Goal: Feedback & Contribution: Submit feedback/report problem

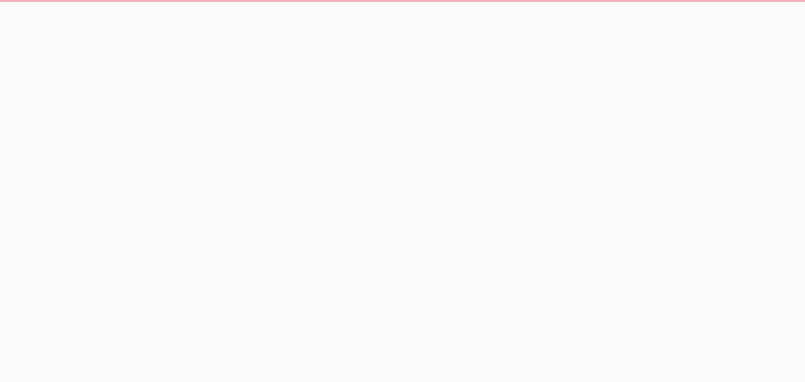
drag, startPoint x: 0, startPoint y: 0, endPoint x: 683, endPoint y: 132, distance: 695.2
click at [683, 18] on html at bounding box center [402, 9] width 805 height 18
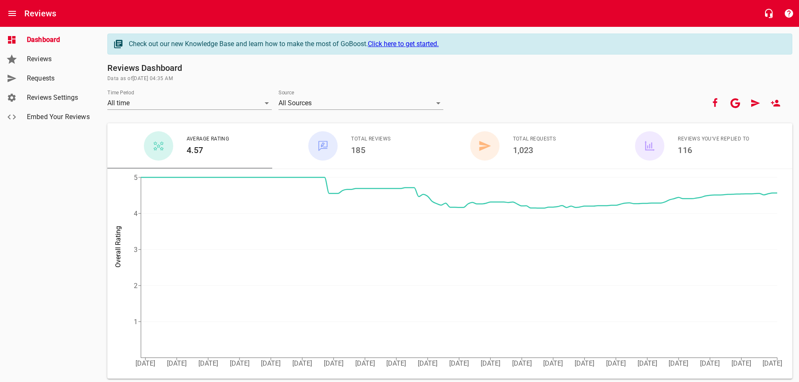
click at [39, 73] on link "Requests" at bounding box center [50, 78] width 101 height 19
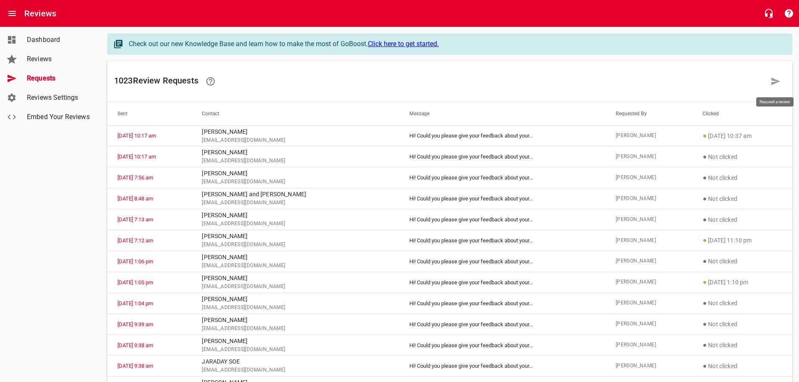
click at [771, 79] on icon at bounding box center [775, 81] width 10 height 10
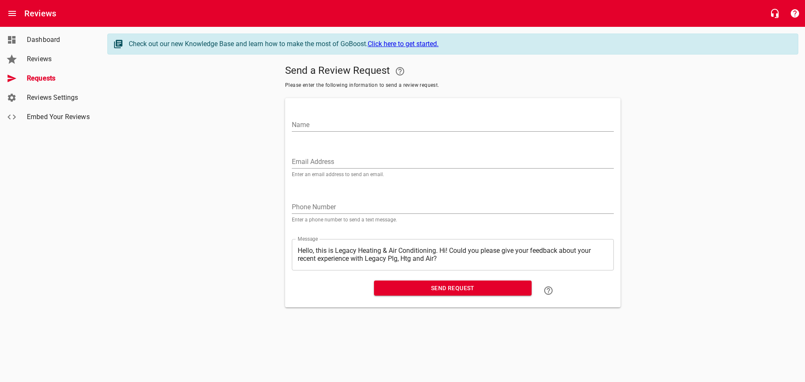
click at [320, 124] on input "Name" at bounding box center [453, 124] width 322 height 13
type input "[PERSON_NAME]"
paste input "[EMAIL_ADDRESS][DOMAIN_NAME]"
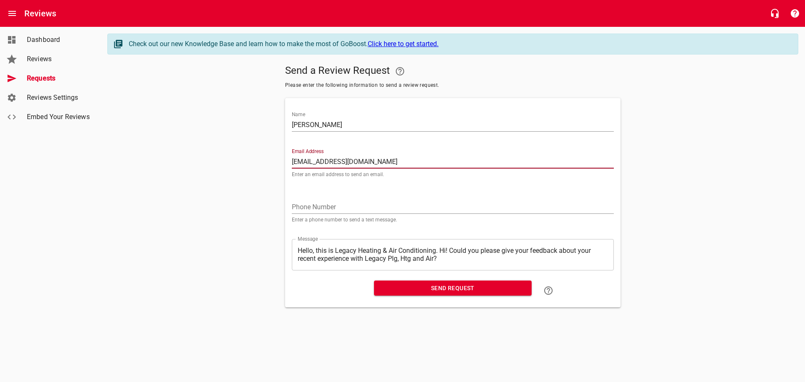
type input "[EMAIL_ADDRESS][DOMAIN_NAME]"
click at [441, 248] on textarea "Hello, this is Legacy Heating & Air Conditioning. Hi! Could you please give you…" at bounding box center [453, 255] width 310 height 16
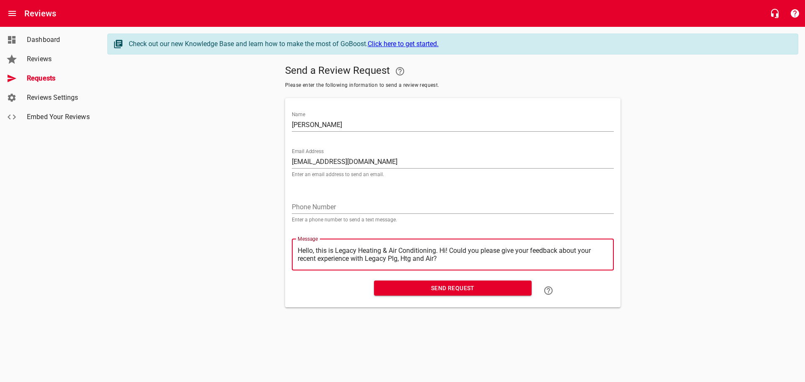
type textarea "Hello, this is Legacy Heating & Air Conditioning.Hi! Could you please give your…"
type textarea "Hello, this is Legacy Heating & Air ConditioningHi! Could you please give your …"
type textarea "Hello, this is Legacy Heating & Air ConditioninHi! Could you please give your f…"
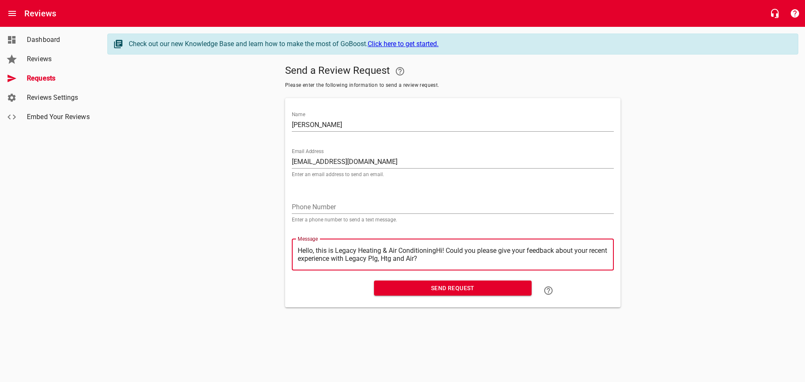
type textarea "Hello, this is Legacy Heating & Air ConditioninHi! Could you please give your f…"
type textarea "Hello, this is Legacy Heating & Air ConditioniHi! Could you please give your fe…"
type textarea "Hello, this is Legacy Heating & Air ConditionHi! Could you please give your fee…"
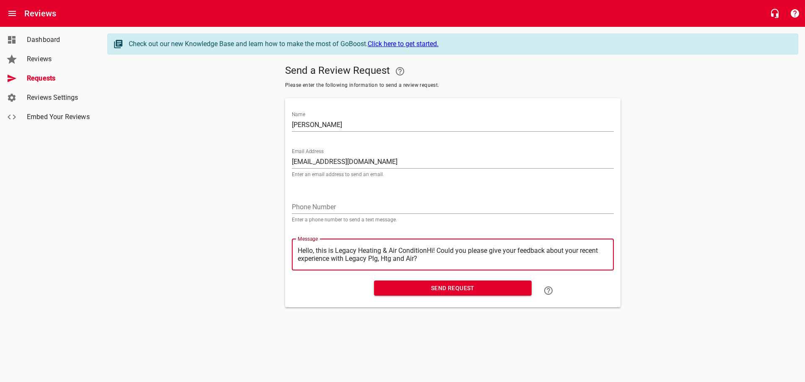
type textarea "Hello, this is Legacy Heating & Air ConditioHi! Could you please give your feed…"
type textarea "Hello, this is Legacy Heating & Air ConditiHi! Could you please give your feedb…"
type textarea "Hello, this is Legacy Heating & Air ConditHi! Could you please give your feedba…"
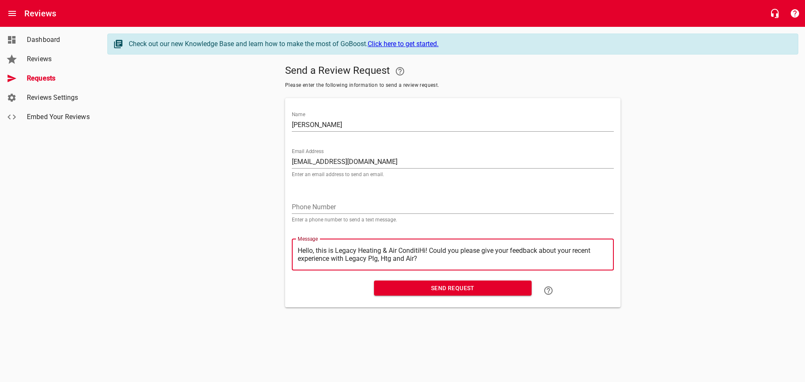
type textarea "Hello, this is Legacy Heating & Air ConditHi! Could you please give your feedba…"
type textarea "Hello, this is Legacy Heating & Air CondiHi! Could you please give your feedbac…"
type textarea "Hello, this is Legacy Heating & Air CondHi! Could you please give your feedback…"
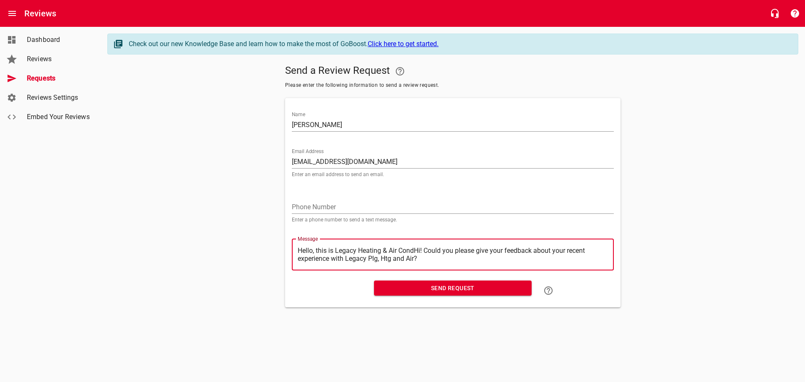
type textarea "Hello, this is Legacy Heating & Air ConHi! Could you please give your feedback …"
type textarea "Hello, this is Legacy Heating & Air CoHi! Could you please give your feedback a…"
type textarea "Hello, this is Legacy Heating & Air CHi! Could you please give your feedback ab…"
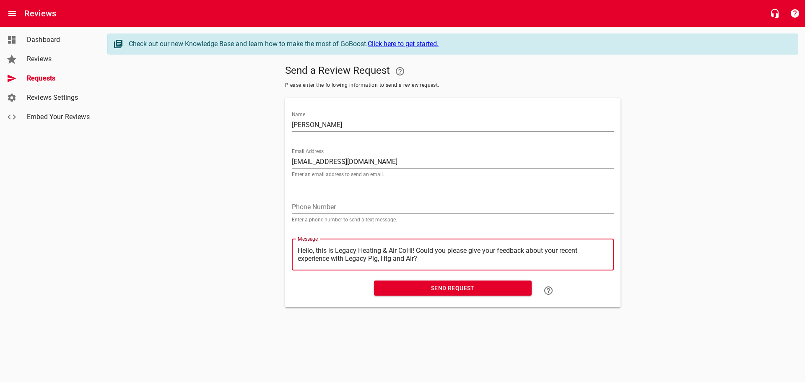
type textarea "Hello, this is Legacy Heating & Air CHi! Could you please give your feedback ab…"
type textarea "Hello, this is Legacy Heating & Air Hi! Could you please give your feedback abo…"
type textarea "Hello, this is Legacy Heating & AirHi! Could you please give your feedback abou…"
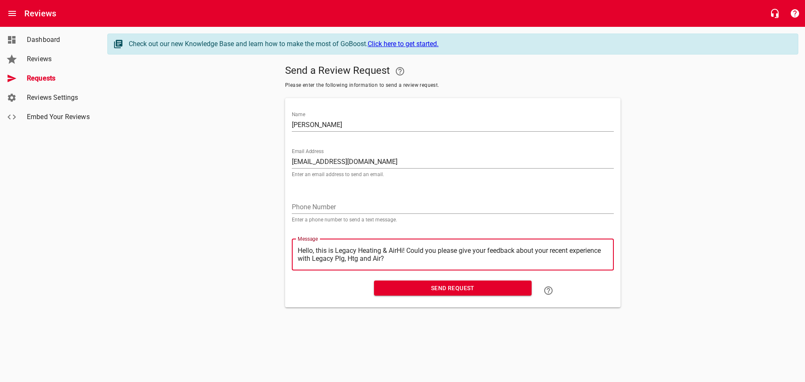
type textarea "Hello, this is Legacy Heating & AiHi! Could you please give your feedback about…"
type textarea "Hello, this is Legacy Heating & AHi! Could you please give your feedback about …"
type textarea "Hello, this is Legacy Heating & Hi! Could you please give your feedback about y…"
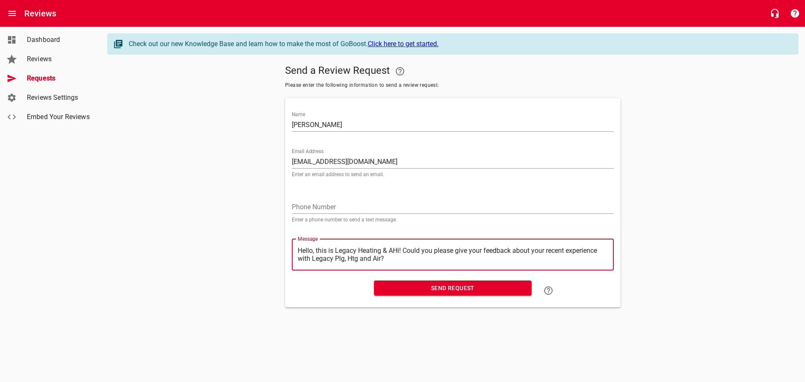
type textarea "Hello, this is Legacy Heating & Hi! Could you please give your feedback about y…"
type textarea "Hello, this is Legacy Heating &Hi! Could you please give your feedback about yo…"
type textarea "Hello, this is Legacy Heating Hi! Could you please give your feedback about you…"
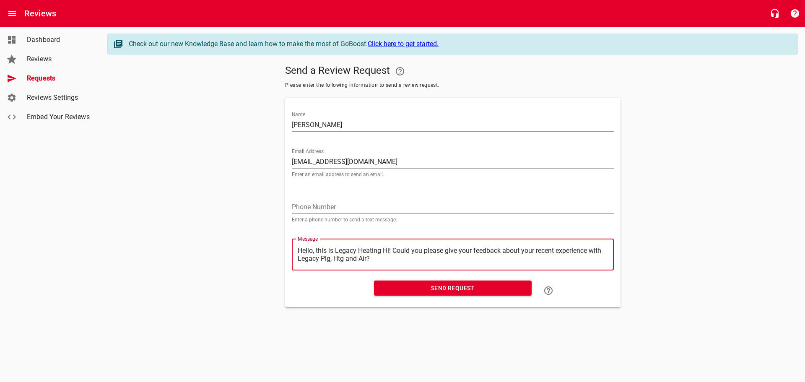
type textarea "Hello, this is Legacy HeatingHi! Could you please give your feedback about your…"
type textarea "Hello, this is Legacy HeatinHi! Could you please give your feedback about your …"
type textarea "Hello, this is Legacy HeatiHi! Could you please give your feedback about your r…"
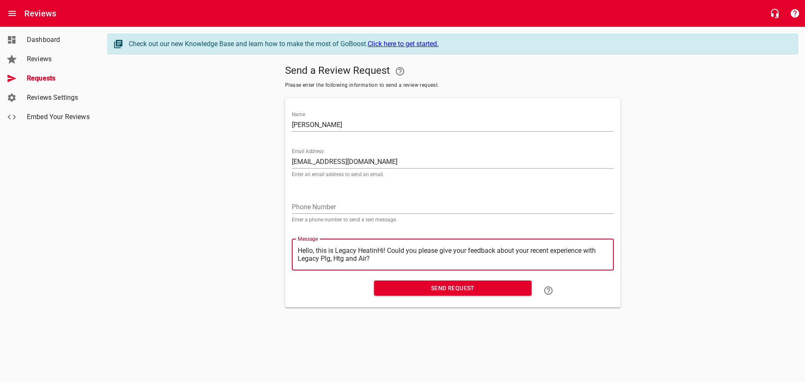
type textarea "Hello, this is Legacy HeatiHi! Could you please give your feedback about your r…"
type textarea "Hello, this is Legacy HeatHi! Could you please give your feedback about your re…"
type textarea "Hello, this is Legacy HeaHi! Could you please give your feedback about your rec…"
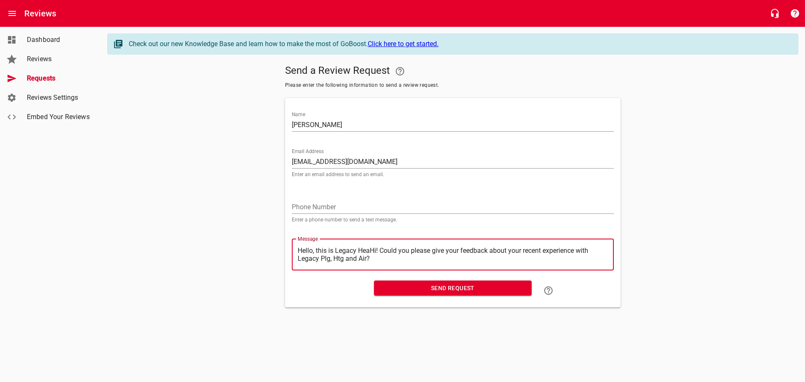
type textarea "Hello, this is Legacy HeHi! Could you please give your feedback about your rece…"
type textarea "Hello, this is Legacy HHi! Could you please give your feedback about your recen…"
type textarea "Hello, this is Legacy Hi! Could you please give your feedback about your recent…"
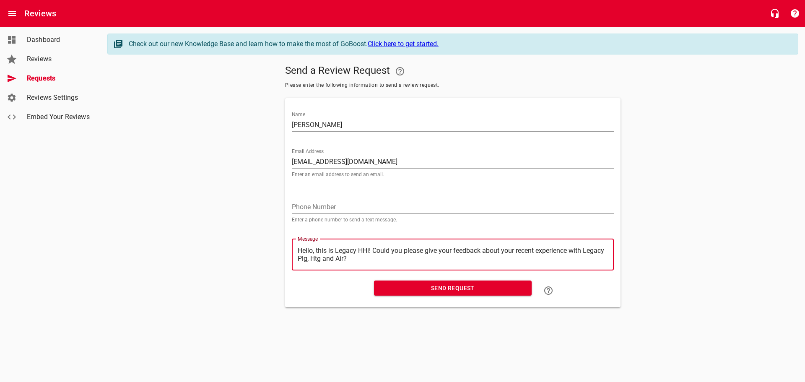
type textarea "Hello, this is Legacy Hi! Could you please give your feedback about your recent…"
type textarea "Hello, this is LegacyHi! Could you please give your feedback about your recent …"
type textarea "Hello, this is LegacHi! Could you please give your feedback about your recent e…"
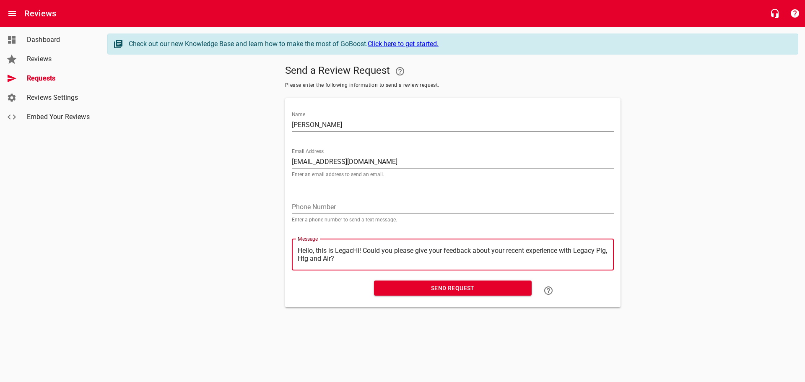
type textarea "Hello, this is LegaHi! Could you please give your feedback about your recent ex…"
type textarea "Hello, this is LegHi! Could you please give your feedback about your recent exp…"
type textarea "Hello, this is LeHi! Could you please give your feedback about your recent expe…"
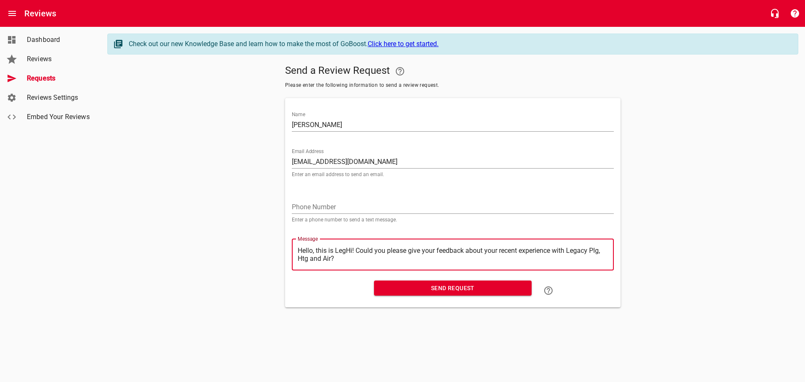
type textarea "Hello, this is LeHi! Could you please give your feedback about your recent expe…"
type textarea "Hello, this is LHi! Could you please give your feedback about your recent exper…"
type textarea "Hello, this is Hi! Could you please give your feedback about your recent experi…"
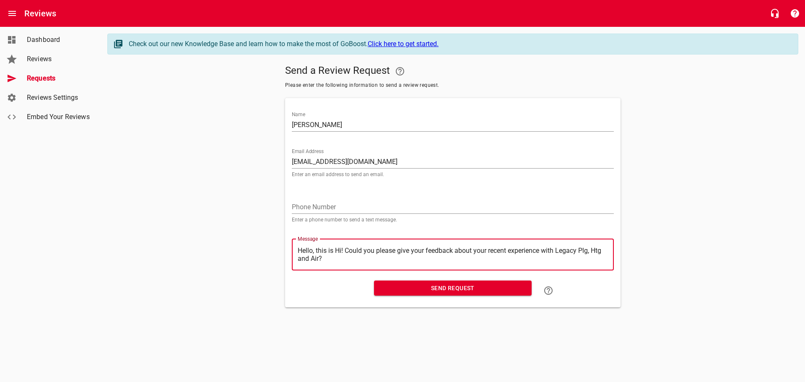
type textarea "Hello, this isHi! Could you please give your feedback about your recent experie…"
type textarea "Hello, this iHi! Could you please give your feedback about your recent experien…"
type textarea "Hello, this Hi! Could you please give your feedback about your recent experienc…"
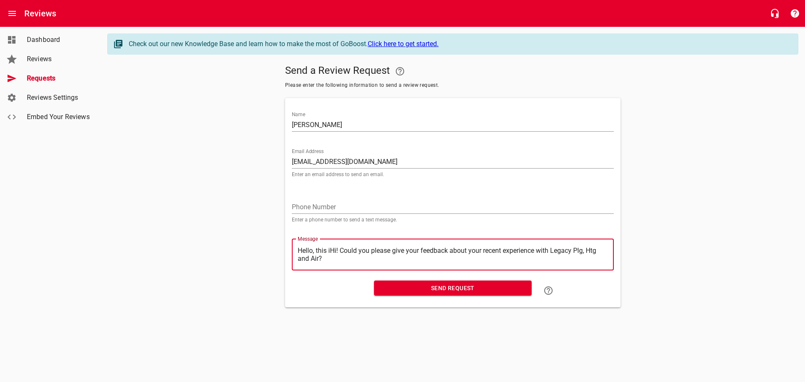
type textarea "Hello, this Hi! Could you please give your feedback about your recent experienc…"
type textarea "Hello, thisHi! Could you please give your feedback about your recent experience…"
type textarea "Hello, thiHi! Could you please give your feedback about your recent experience …"
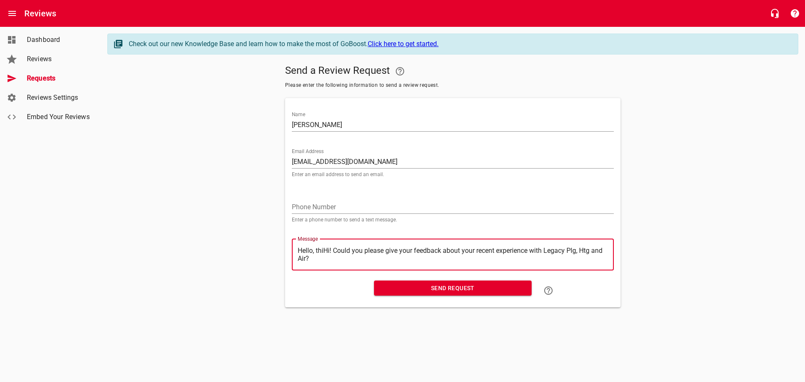
type textarea "Hello, thHi! Could you please give your feedback about your recent experience w…"
type textarea "Hello, tHi! Could you please give your feedback about your recent experience wi…"
type textarea "Hello, Hi! Could you please give your feedback about your recent experience wit…"
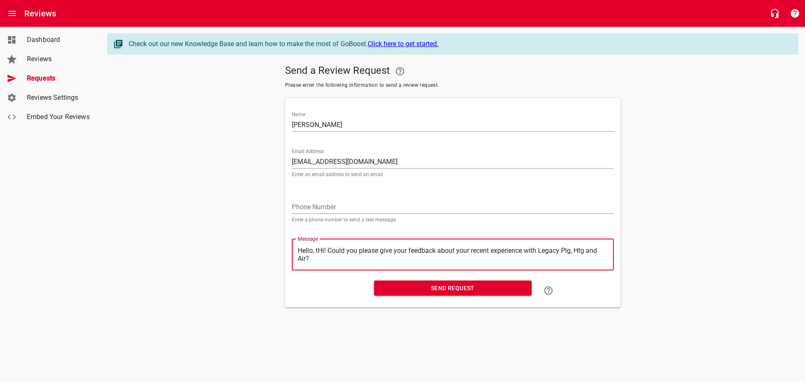
type textarea "Hello, Hi! Could you please give your feedback about your recent experience wit…"
type textarea "Hello,Hi! Could you please give your feedback about your recent experience with…"
type textarea "HelloHi! Could you please give your feedback about your recent experience with …"
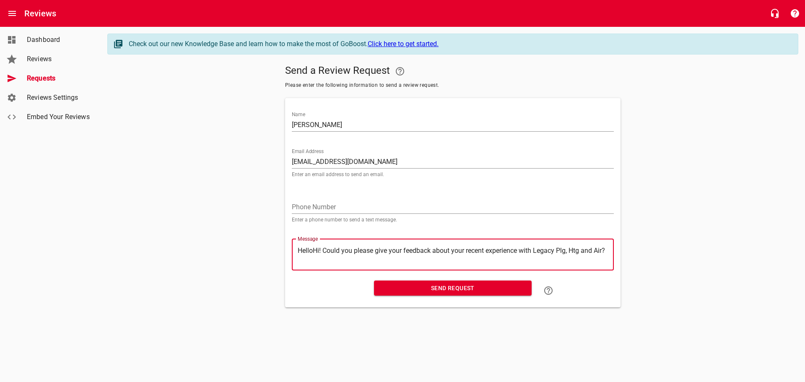
type textarea "HellHi! Could you please give your feedback about your recent experience with L…"
type textarea "HelHi! Could you please give your feedback about your recent experience with Le…"
type textarea "HeHi! Could you please give your feedback about your recent experience with Leg…"
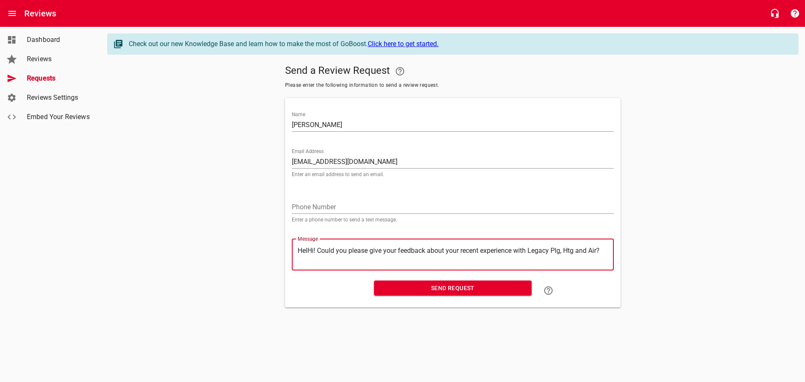
type textarea "HeHi! Could you please give your feedback about your recent experience with Leg…"
type textarea "HHi! Could you please give your feedback about your recent experience with Lega…"
type textarea "Hi! Could you please give your feedback about your recent experience with Legac…"
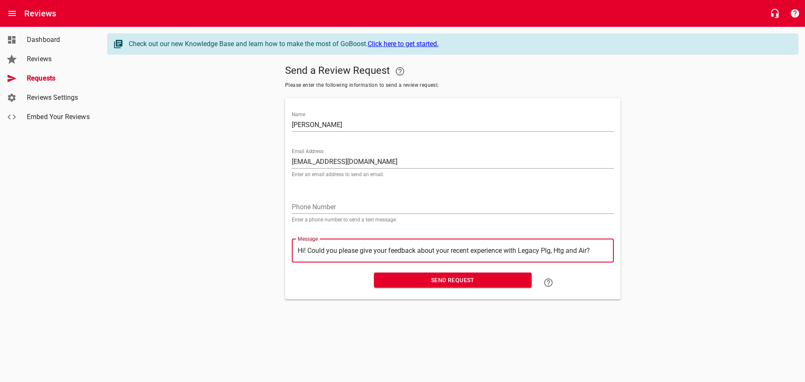
type textarea "Hi! Could you please give your feedback about your recent experience with Legac…"
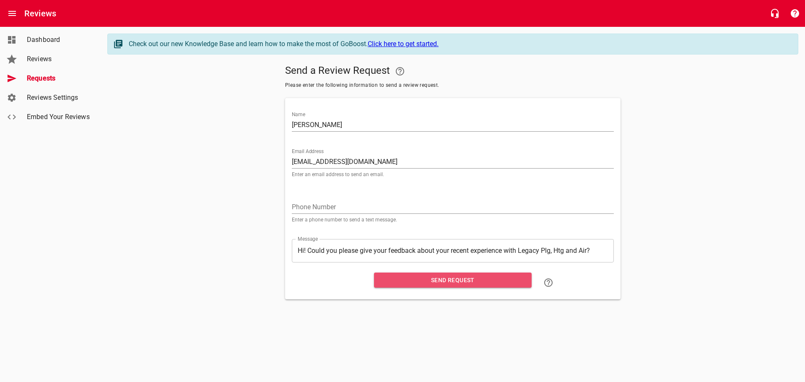
click at [451, 280] on span "Send Request" at bounding box center [453, 280] width 144 height 10
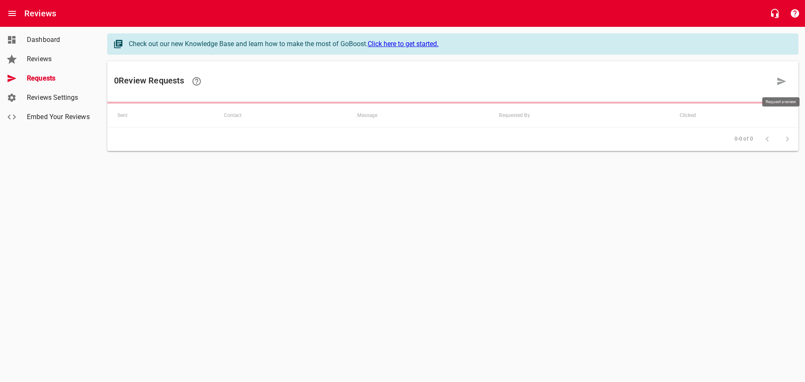
click at [785, 82] on icon at bounding box center [781, 81] width 10 height 10
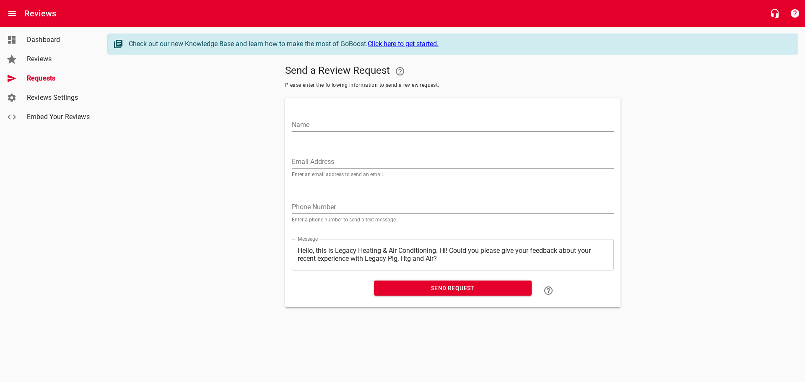
click at [299, 124] on input "Name" at bounding box center [453, 124] width 322 height 13
type input "[PERSON_NAME]"
paste input "[EMAIL_ADDRESS][DOMAIN_NAME]"
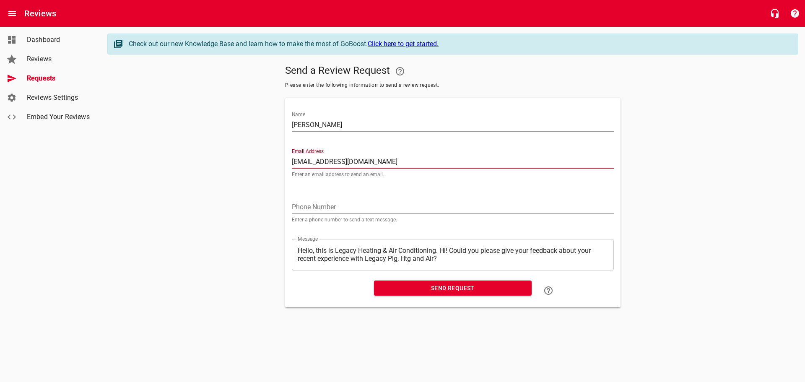
type input "[EMAIL_ADDRESS][DOMAIN_NAME]"
click at [441, 249] on textarea "Hello, this is Legacy Heating & Air Conditioning. Hi! Could you please give you…" at bounding box center [453, 255] width 310 height 16
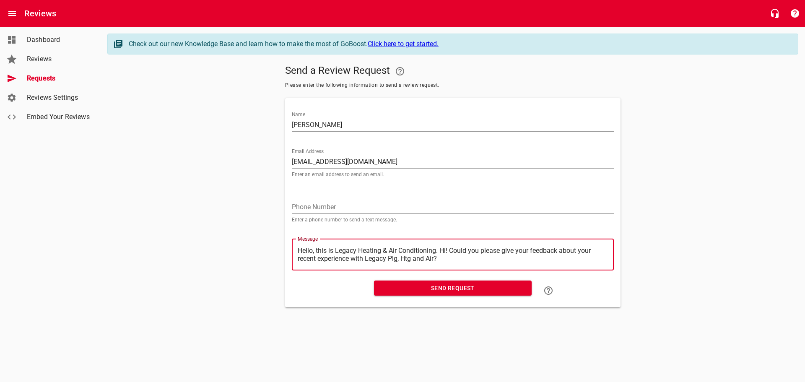
type textarea "Hello, this is Legacy Heating & Air Conditioning.Hi! Could you please give your…"
type textarea "Hello, this is Legacy Heating & Air ConditioningHi! Could you please give your …"
type textarea "Hello, this is Legacy Heating & Air ConditioninHi! Could you please give your f…"
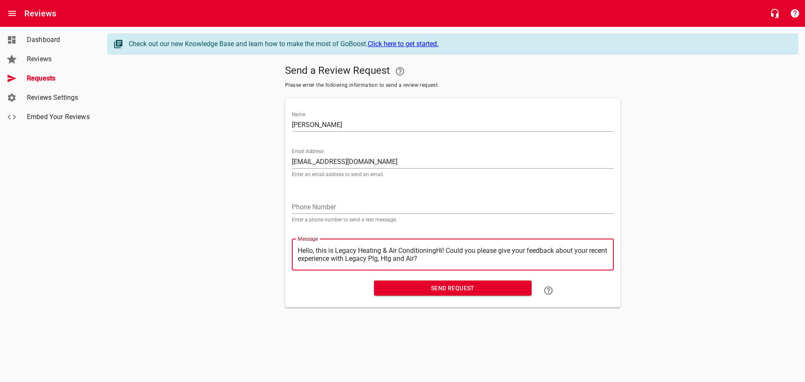
type textarea "Hello, this is Legacy Heating & Air ConditioninHi! Could you please give your f…"
type textarea "Hello, this is Legacy Heating & Air ConditioniHi! Could you please give your fe…"
type textarea "Hello, this is Legacy Heating & Air ConditionHi! Could you please give your fee…"
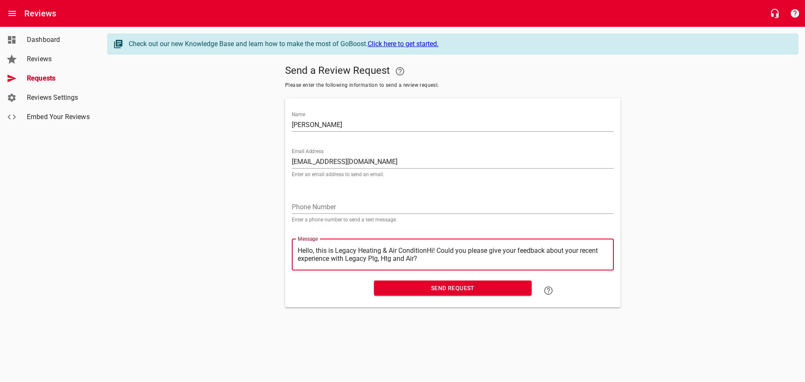
type textarea "Hello, this is Legacy Heating & Air ConditioHi! Could you please give your feed…"
type textarea "Hello, this is Legacy Heating & Air ConditiHi! Could you please give your feedb…"
type textarea "Hello, this is Legacy Heating & Air ConditHi! Could you please give your feedba…"
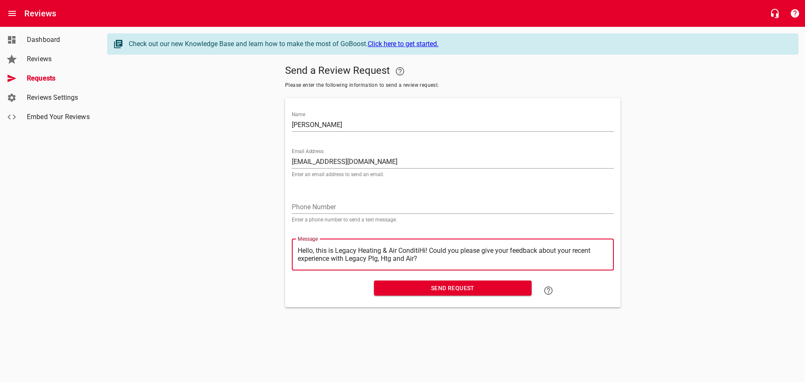
type textarea "Hello, this is Legacy Heating & Air ConditHi! Could you please give your feedba…"
type textarea "Hello, this is Legacy Heating & Air CondiHi! Could you please give your feedbac…"
type textarea "Hello, this is Legacy Heating & Air CondHi! Could you please give your feedback…"
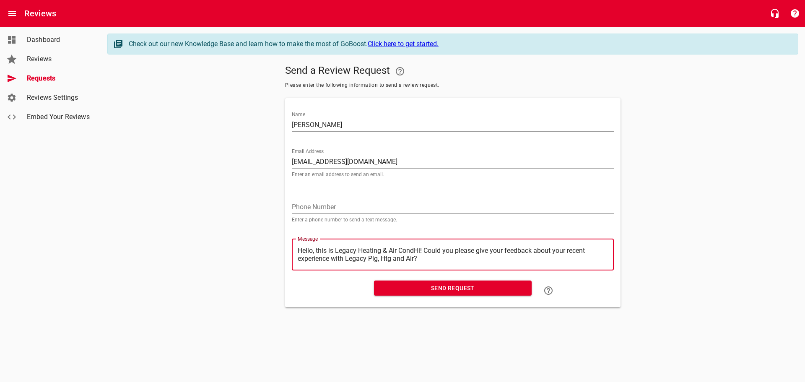
type textarea "Hello, this is Legacy Heating & Air ConHi! Could you please give your feedback …"
type textarea "Hello, this is Legacy Heating & Air CoHi! Could you please give your feedback a…"
type textarea "Hello, this is Legacy Heating & Air CHi! Could you please give your feedback ab…"
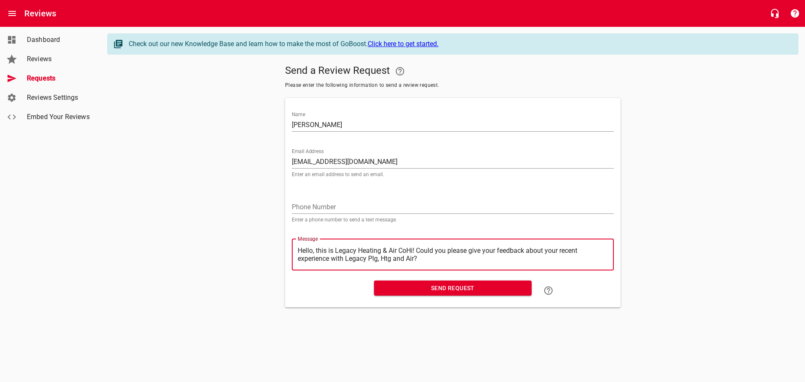
type textarea "Hello, this is Legacy Heating & Air CHi! Could you please give your feedback ab…"
type textarea "Hello, this is Legacy Heating & Air Hi! Could you please give your feedback abo…"
type textarea "Hello, this is Legacy Heating & AirHi! Could you please give your feedback abou…"
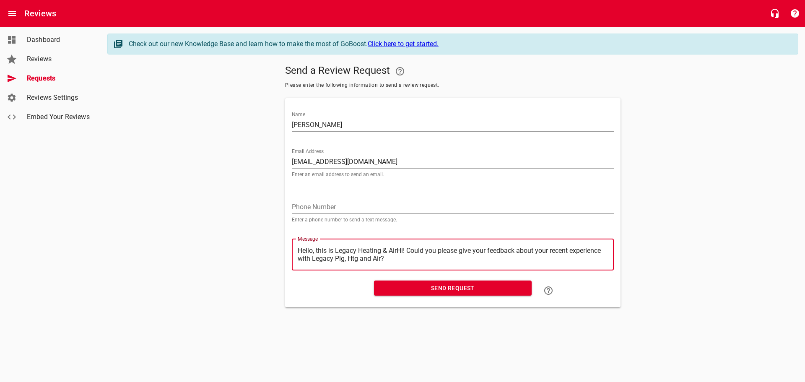
type textarea "Hello, this is Legacy Heating & AiHi! Could you please give your feedback about…"
type textarea "Hello, this is Legacy Heating & AHi! Could you please give your feedback about …"
type textarea "Hello, this is Legacy Heating & Hi! Could you please give your feedback about y…"
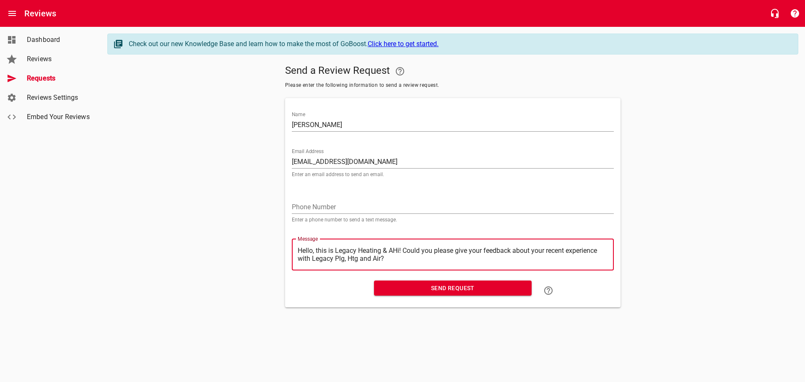
type textarea "Hello, this is Legacy Heating & Hi! Could you please give your feedback about y…"
type textarea "Hello, this is Legacy Heating &Hi! Could you please give your feedback about yo…"
type textarea "Hello, this is Legacy Heating Hi! Could you please give your feedback about you…"
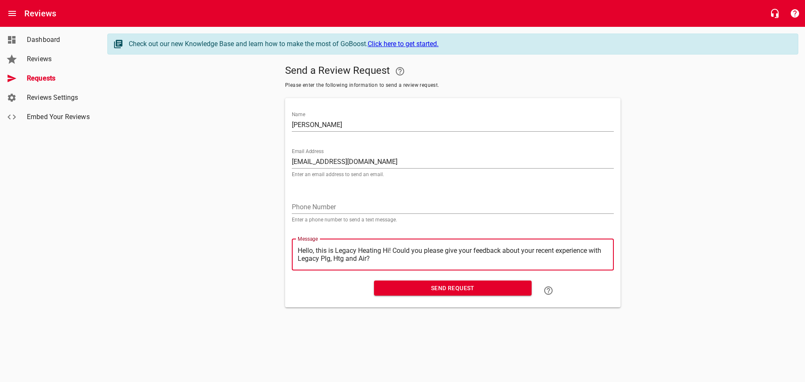
type textarea "Hello, this is Legacy HeatingHi! Could you please give your feedback about your…"
type textarea "Hello, this is Legacy HeatinHi! Could you please give your feedback about your …"
type textarea "Hello, this is Legacy HeatiHi! Could you please give your feedback about your r…"
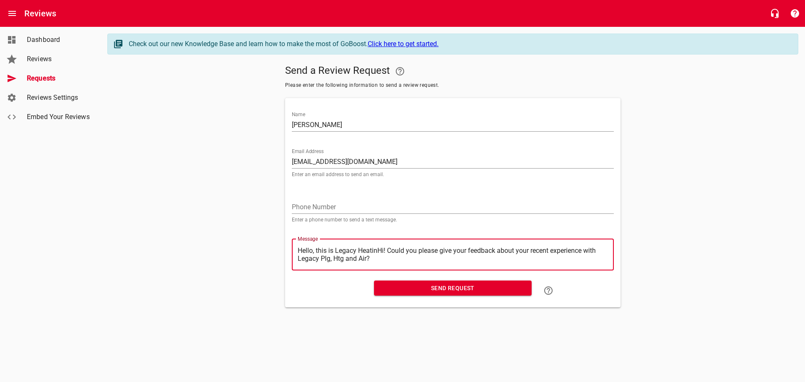
type textarea "Hello, this is Legacy HeatiHi! Could you please give your feedback about your r…"
type textarea "Hello, this is Legacy HeatHi! Could you please give your feedback about your re…"
type textarea "Hello, this is Legacy HeaHi! Could you please give your feedback about your rec…"
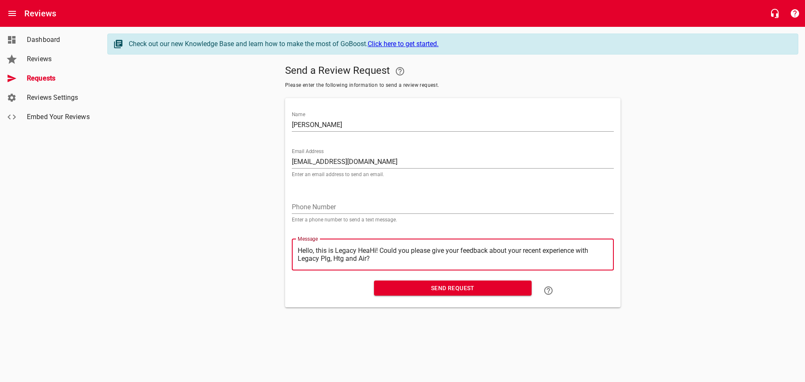
type textarea "Hello, this is Legacy HeHi! Could you please give your feedback about your rece…"
type textarea "Hello, this is Legacy HHi! Could you please give your feedback about your recen…"
type textarea "Hello, this is Legacy Hi! Could you please give your feedback about your recent…"
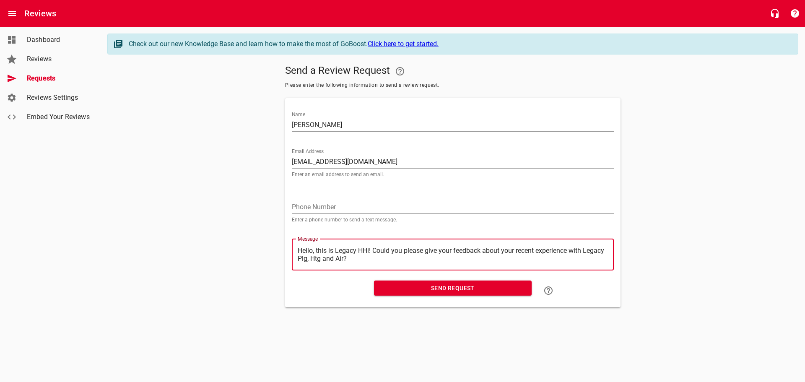
type textarea "Hello, this is Legacy Hi! Could you please give your feedback about your recent…"
type textarea "Hello, this is LegacyHi! Could you please give your feedback about your recent …"
type textarea "Hello, this is LegacHi! Could you please give your feedback about your recent e…"
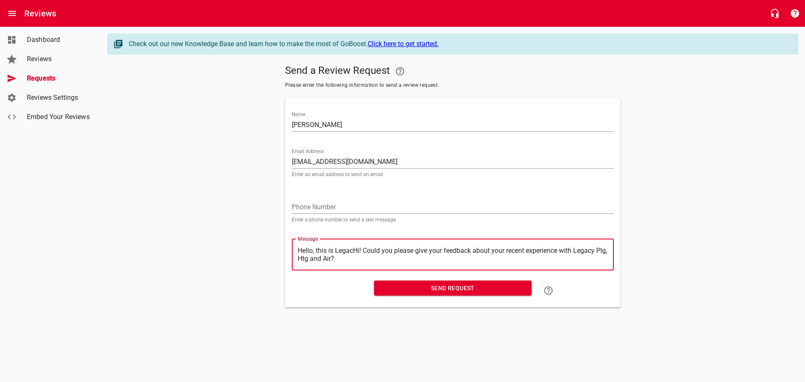
type textarea "Hello, this is LegaHi! Could you please give your feedback about your recent ex…"
type textarea "Hello, this is LegHi! Could you please give your feedback about your recent exp…"
type textarea "Hello, this is LeHi! Could you please give your feedback about your recent expe…"
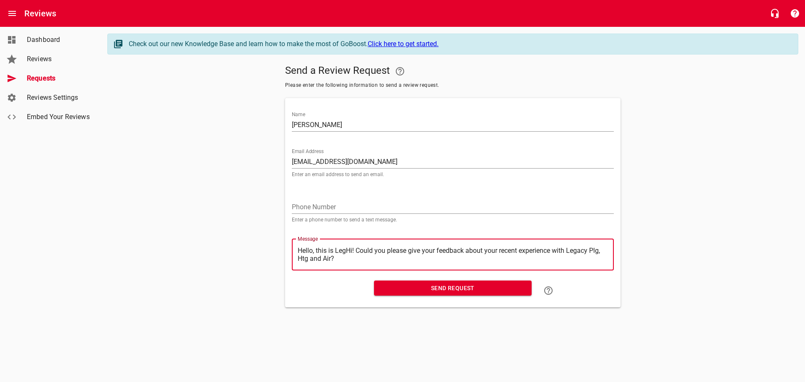
type textarea "Hello, this is LeHi! Could you please give your feedback about your recent expe…"
type textarea "Hello, this is LHi! Could you please give your feedback about your recent exper…"
type textarea "Hello, this is Hi! Could you please give your feedback about your recent experi…"
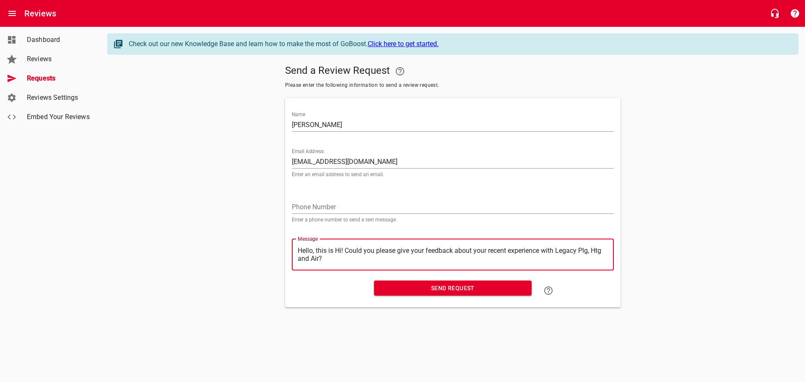
type textarea "Hello, this isHi! Could you please give your feedback about your recent experie…"
type textarea "Hello, this iHi! Could you please give your feedback about your recent experien…"
type textarea "Hello, this Hi! Could you please give your feedback about your recent experienc…"
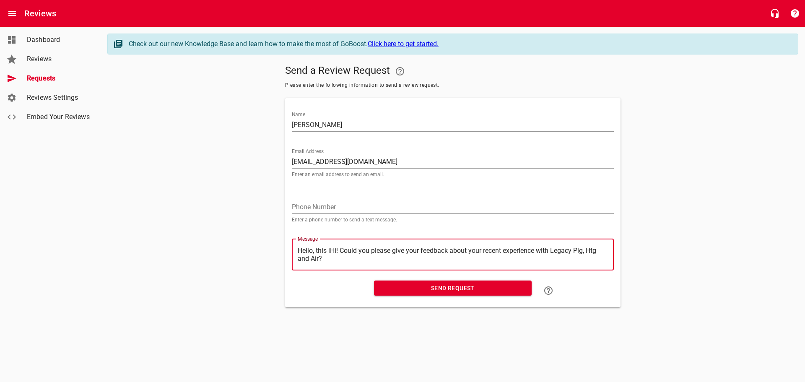
type textarea "Hello, this Hi! Could you please give your feedback about your recent experienc…"
type textarea "Hello, thisHi! Could you please give your feedback about your recent experience…"
type textarea "Hello, thiHi! Could you please give your feedback about your recent experience …"
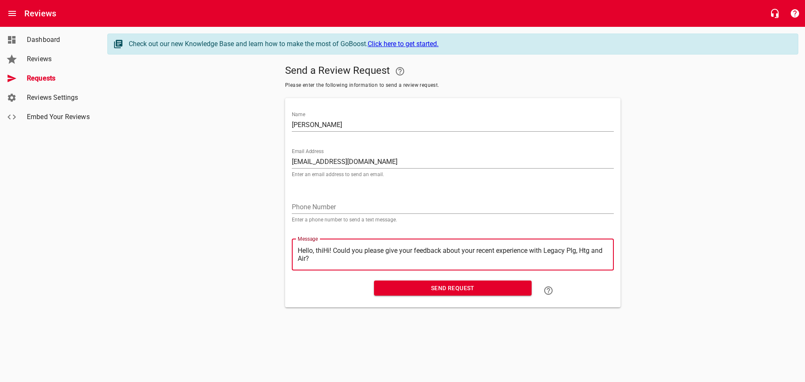
type textarea "Hello, thHi! Could you please give your feedback about your recent experience w…"
type textarea "Hello, tHi! Could you please give your feedback about your recent experience wi…"
type textarea "Hello, Hi! Could you please give your feedback about your recent experience wit…"
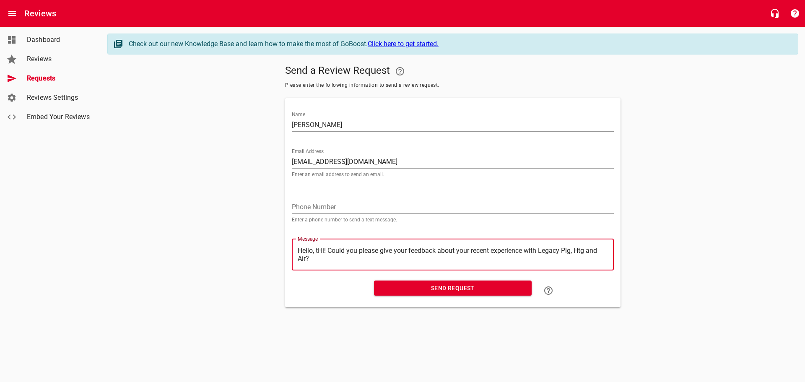
type textarea "Hello, Hi! Could you please give your feedback about your recent experience wit…"
type textarea "Hello,Hi! Could you please give your feedback about your recent experience with…"
type textarea "HelloHi! Could you please give your feedback about your recent experience with …"
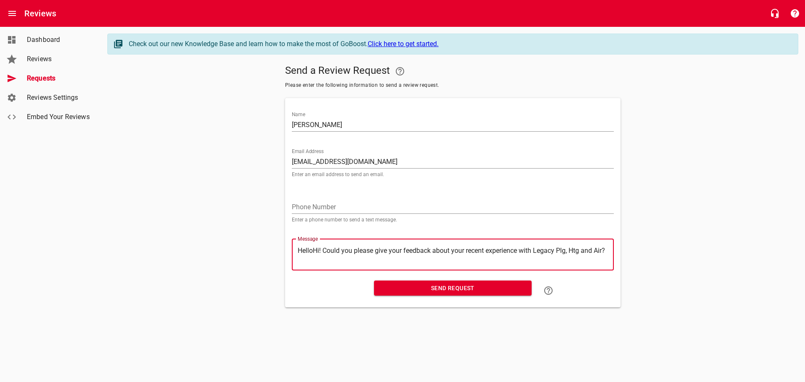
type textarea "HellHi! Could you please give your feedback about your recent experience with L…"
type textarea "HelHi! Could you please give your feedback about your recent experience with Le…"
type textarea "HeHi! Could you please give your feedback about your recent experience with Leg…"
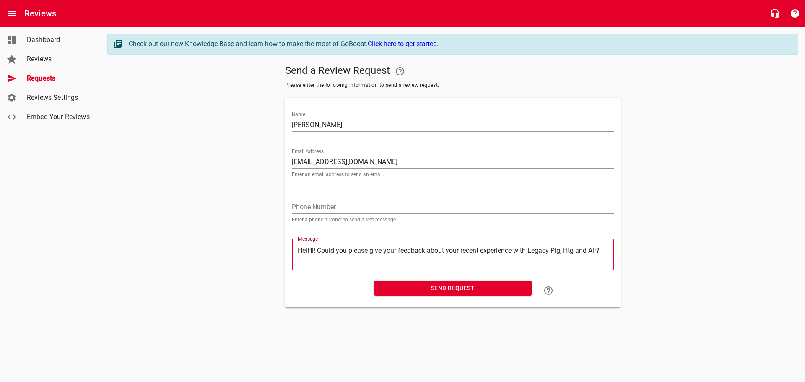
type textarea "HeHi! Could you please give your feedback about your recent experience with Leg…"
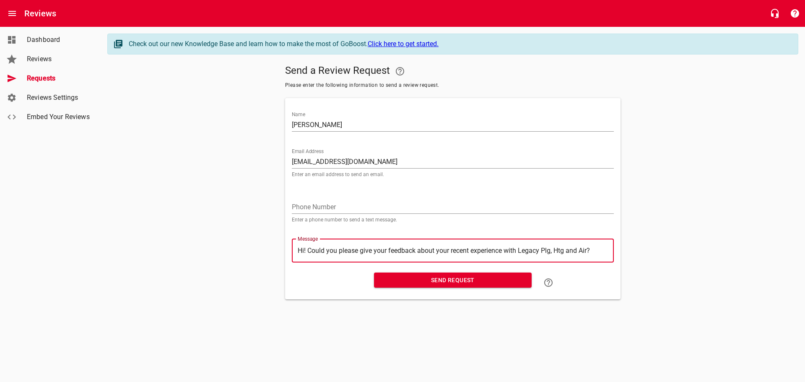
click at [461, 281] on span "Send Request" at bounding box center [453, 280] width 144 height 10
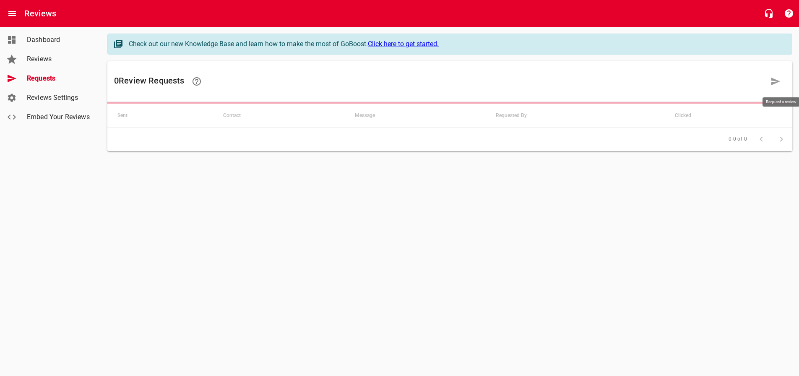
click at [776, 75] on link at bounding box center [775, 81] width 20 height 20
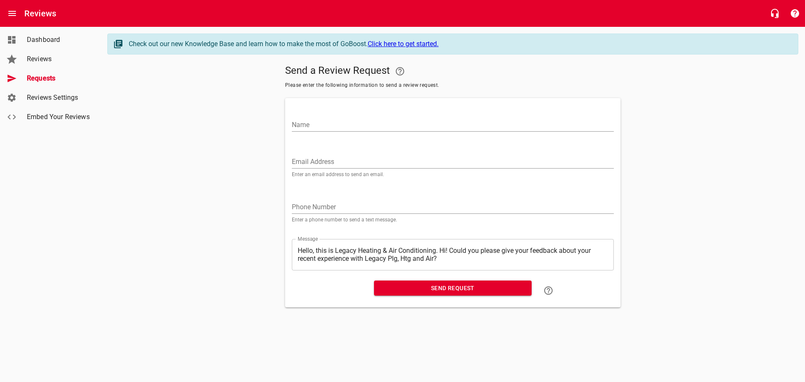
click at [301, 126] on input "Name" at bounding box center [453, 124] width 322 height 13
paste input "[EMAIL_ADDRESS][DOMAIN_NAME]"
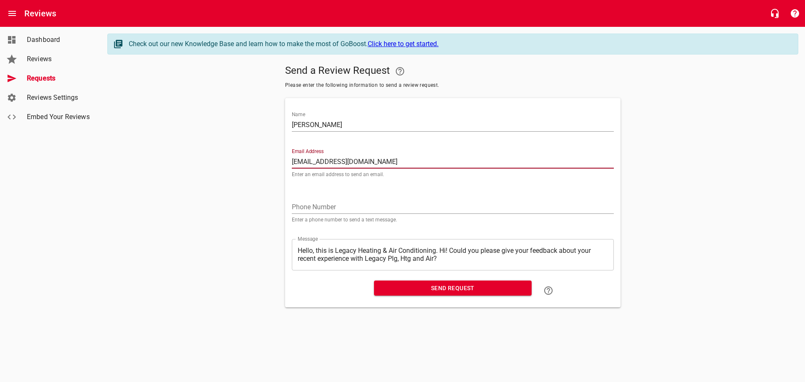
click at [441, 251] on textarea "Hello, this is Legacy Heating & Air Conditioning. Hi! Could you please give you…" at bounding box center [453, 255] width 310 height 16
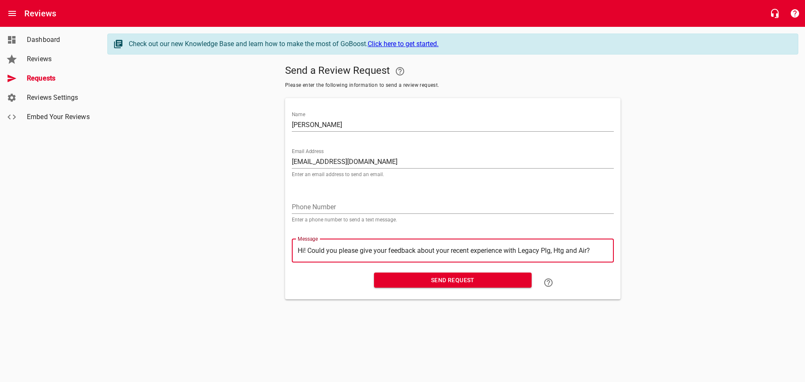
click at [442, 278] on span "Send Request" at bounding box center [453, 280] width 144 height 10
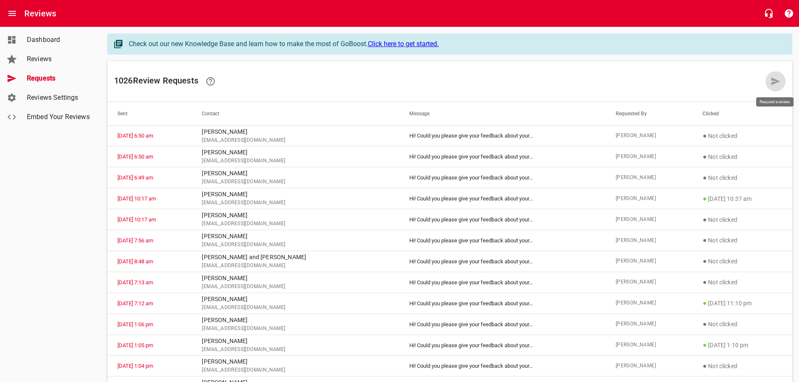
click at [773, 82] on icon at bounding box center [775, 81] width 10 height 10
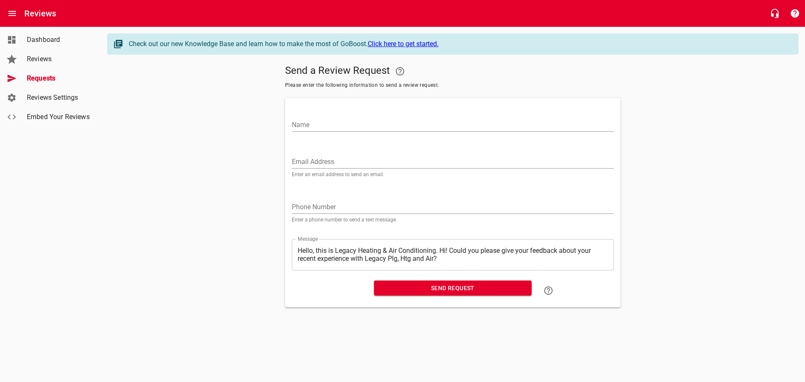
drag, startPoint x: 311, startPoint y: 127, endPoint x: 306, endPoint y: 123, distance: 6.6
click at [311, 127] on input "Name" at bounding box center [453, 124] width 322 height 13
paste input "[EMAIL_ADDRESS][DOMAIN_NAME]"
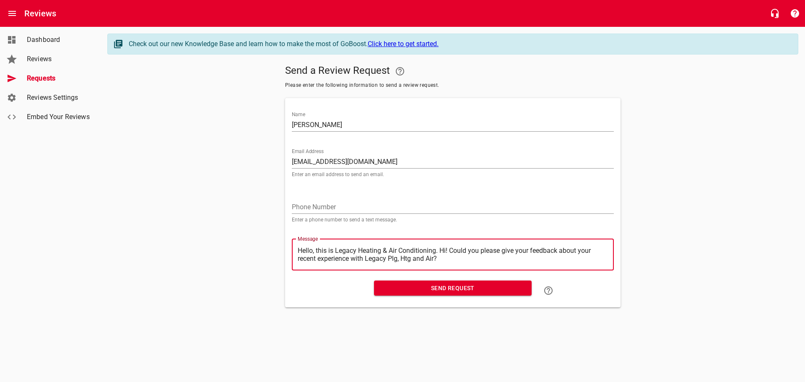
click at [441, 250] on textarea "Hello, this is Legacy Heating & Air Conditioning. Hi! Could you please give you…" at bounding box center [453, 255] width 310 height 16
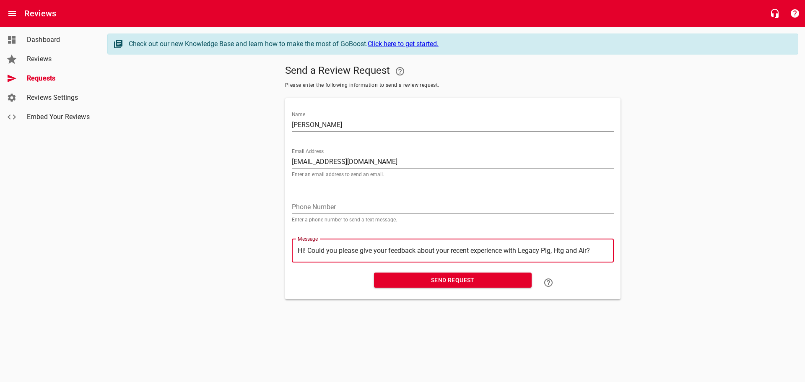
click at [434, 280] on span "Send Request" at bounding box center [453, 280] width 144 height 10
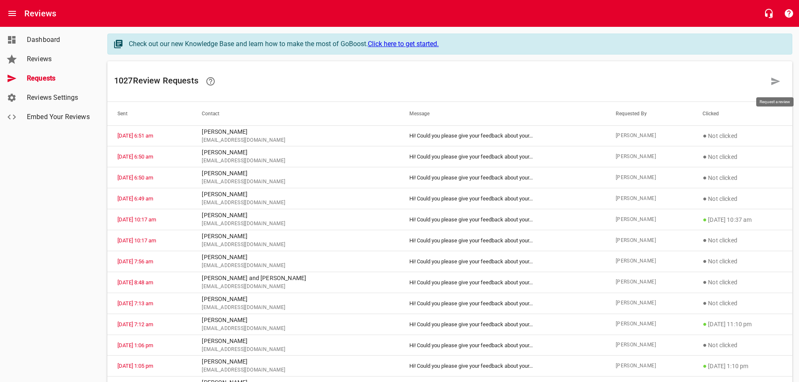
click at [777, 80] on icon at bounding box center [775, 82] width 9 height 8
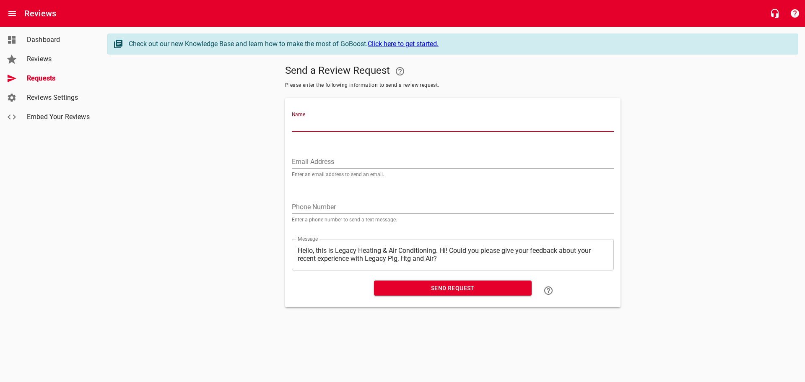
click at [311, 125] on input "Name" at bounding box center [453, 124] width 322 height 13
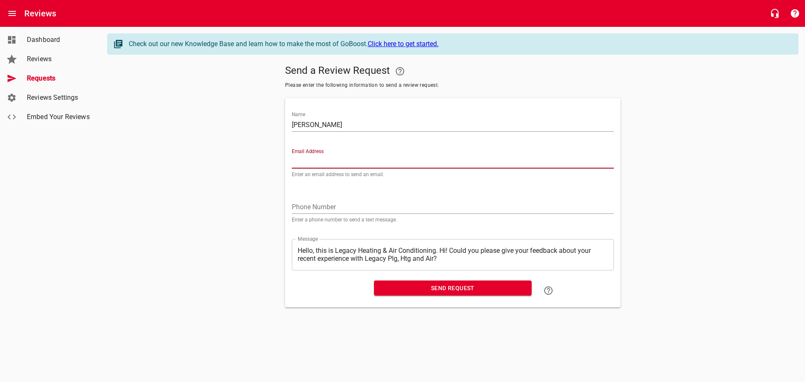
paste input "[EMAIL_ADDRESS][DOMAIN_NAME]"
click at [441, 249] on textarea "Hello, this is Legacy Heating & Air Conditioning. Hi! Could you please give you…" at bounding box center [453, 255] width 310 height 16
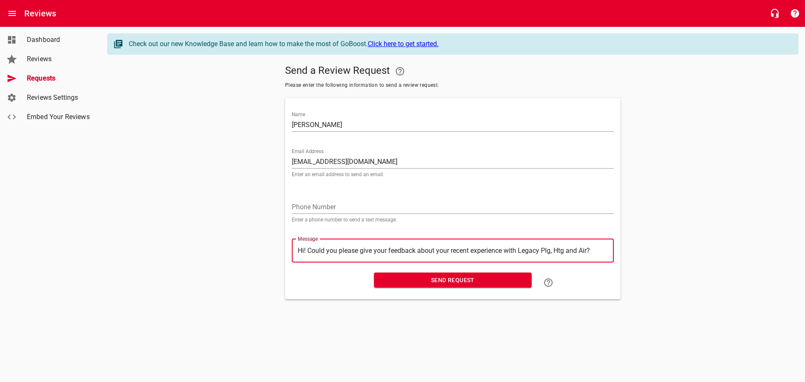
click at [442, 280] on span "Send Request" at bounding box center [453, 280] width 144 height 10
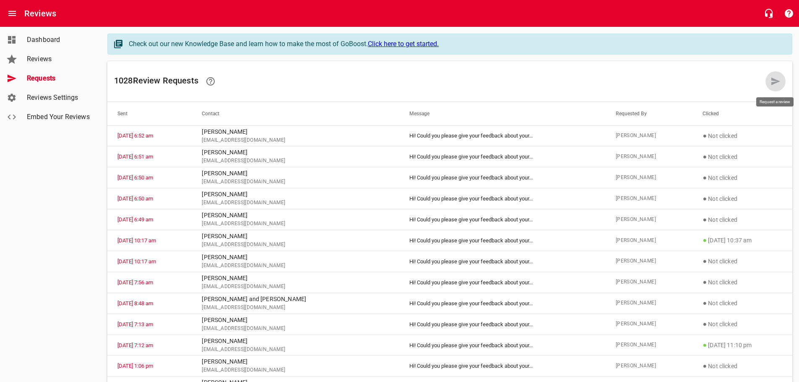
click at [775, 79] on icon at bounding box center [775, 81] width 10 height 10
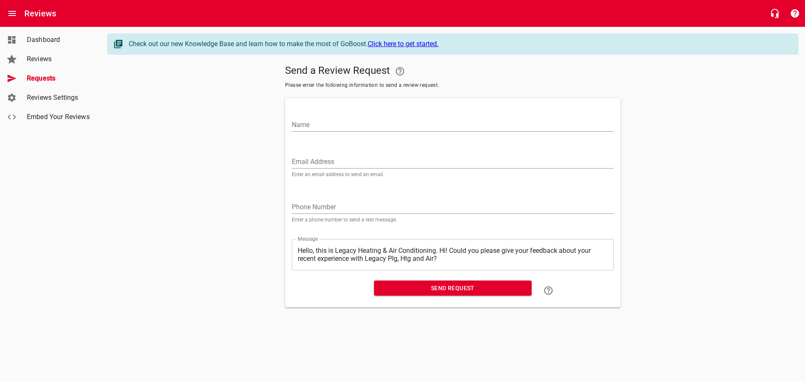
click at [312, 123] on input "Name" at bounding box center [453, 124] width 322 height 13
paste input "[EMAIL_ADDRESS][DOMAIN_NAME]"
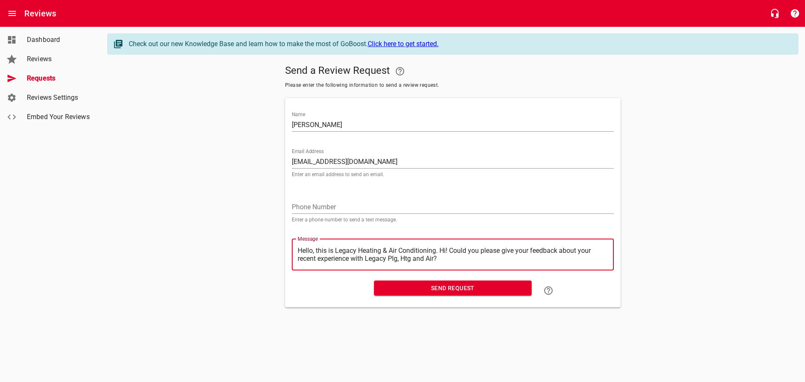
click at [441, 252] on textarea "Hello, this is Legacy Heating & Air Conditioning. Hi! Could you please give you…" at bounding box center [453, 255] width 310 height 16
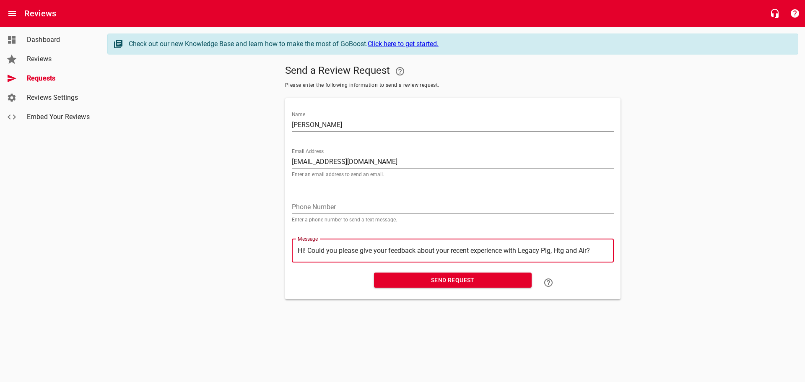
click at [438, 280] on span "Send Request" at bounding box center [453, 280] width 144 height 10
